Goal: Task Accomplishment & Management: Use online tool/utility

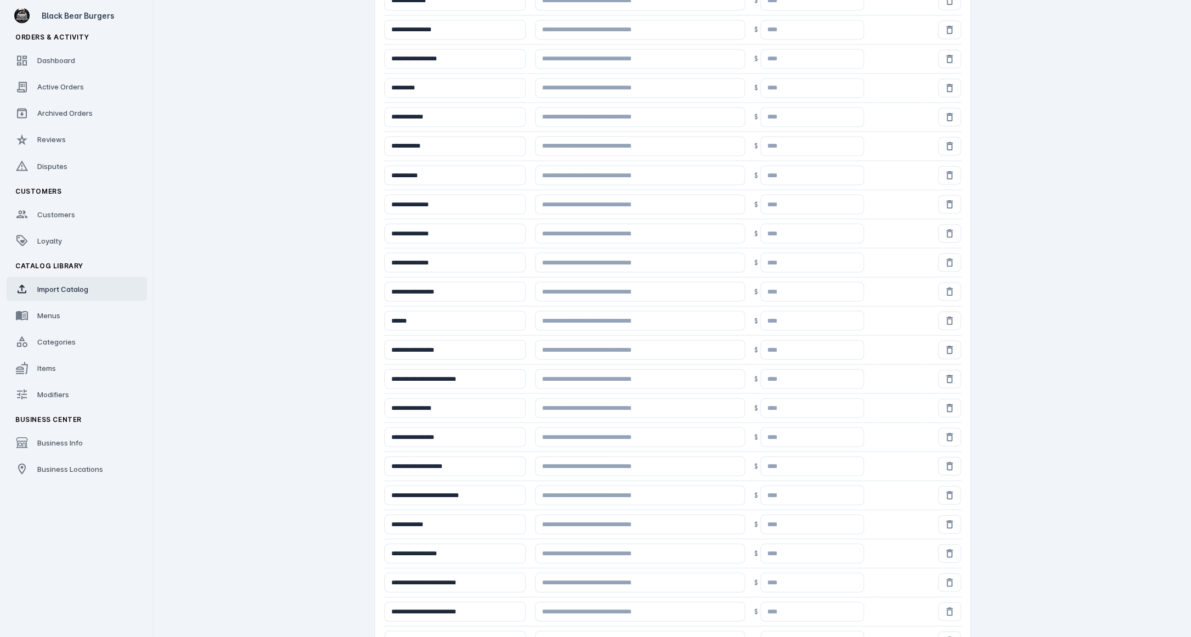
scroll to position [800, 0]
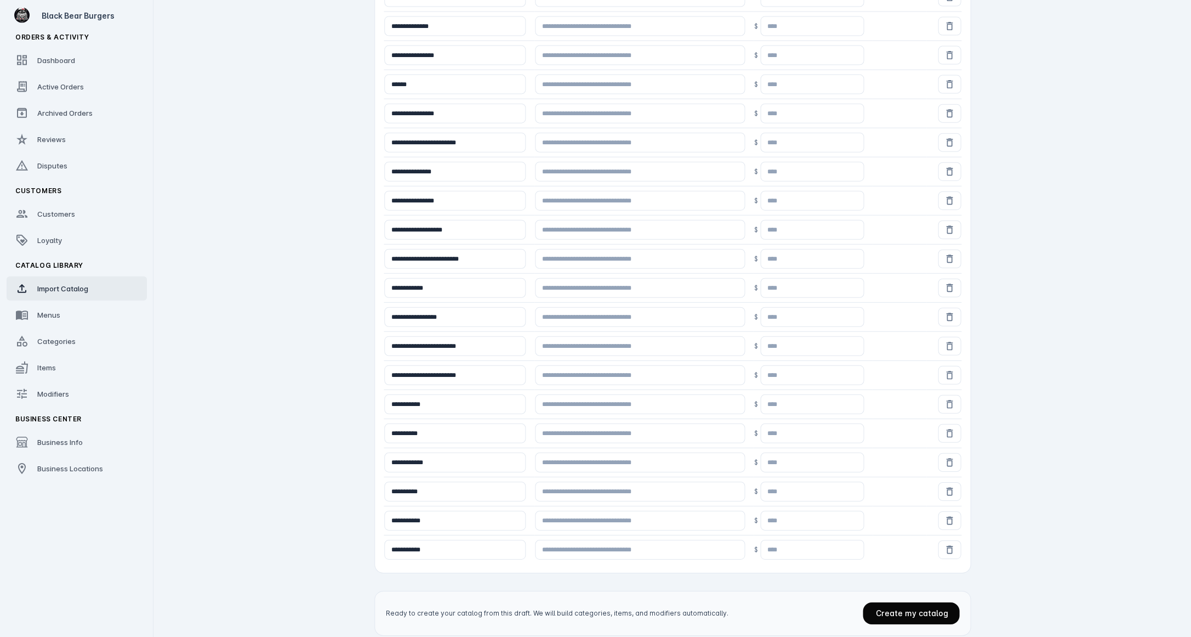
click at [485, 608] on span "Create my catalog" at bounding box center [912, 612] width 72 height 9
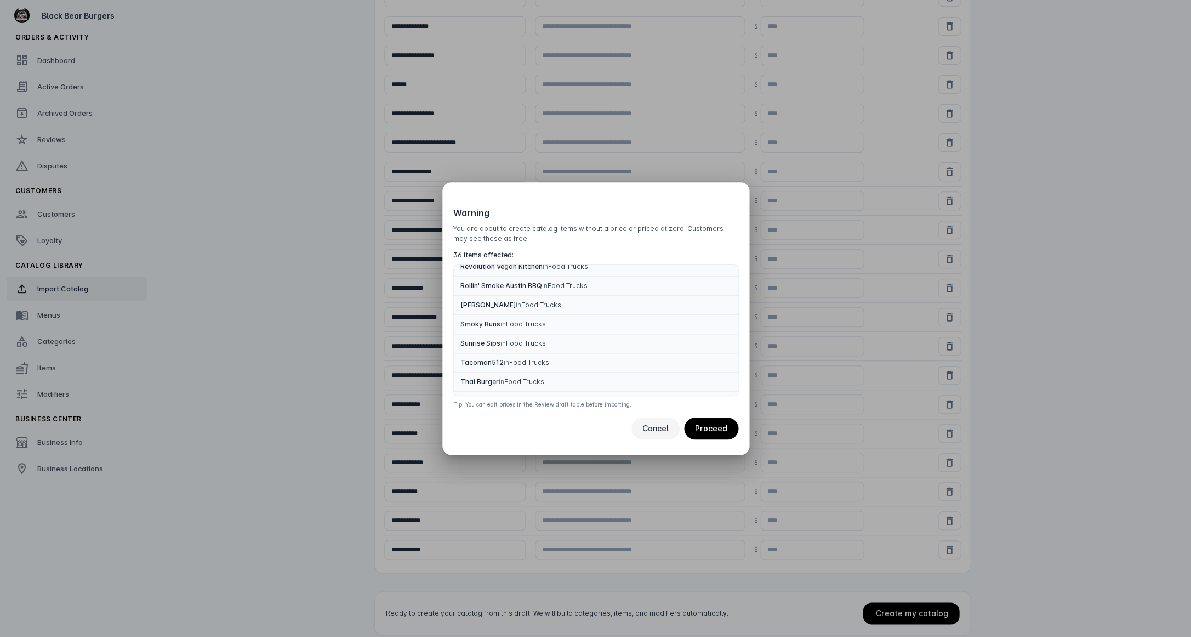
scroll to position [543, 0]
click at [485, 420] on span at bounding box center [656, 428] width 48 height 26
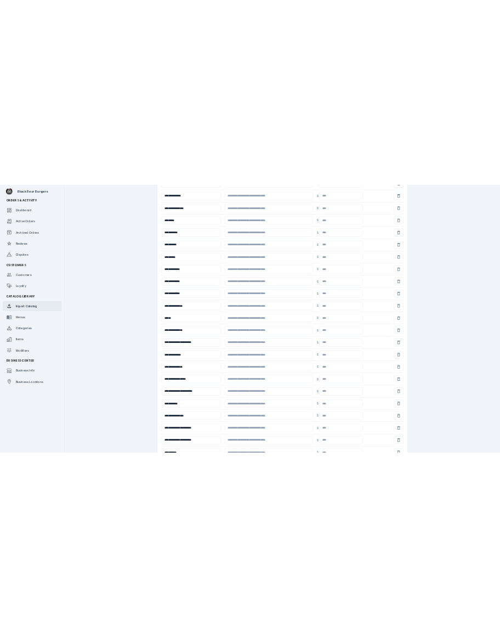
scroll to position [0, 0]
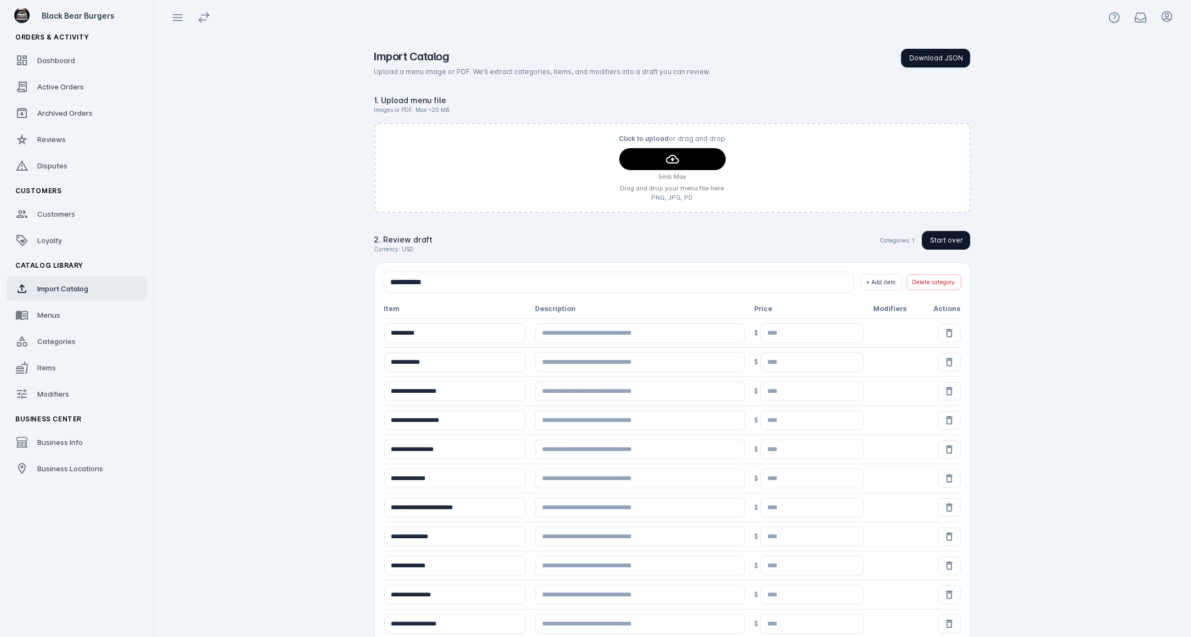
click at [485, 235] on span "Start over" at bounding box center [947, 240] width 33 height 10
